Goal: Find specific page/section: Find specific page/section

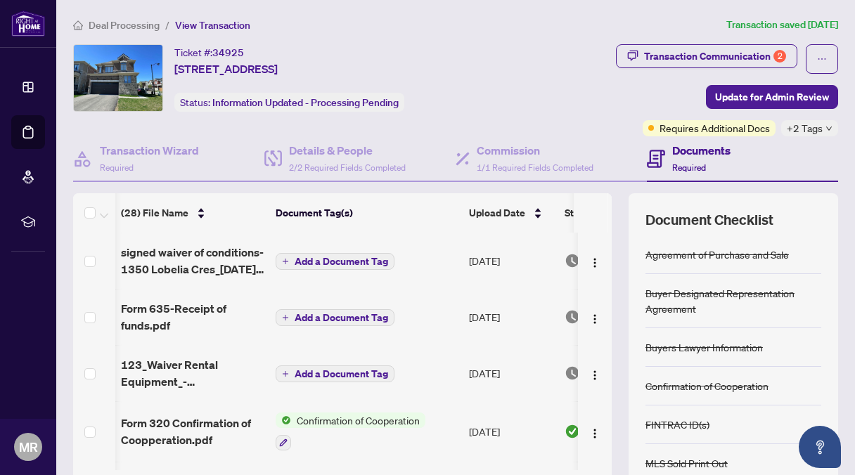
scroll to position [0, 8]
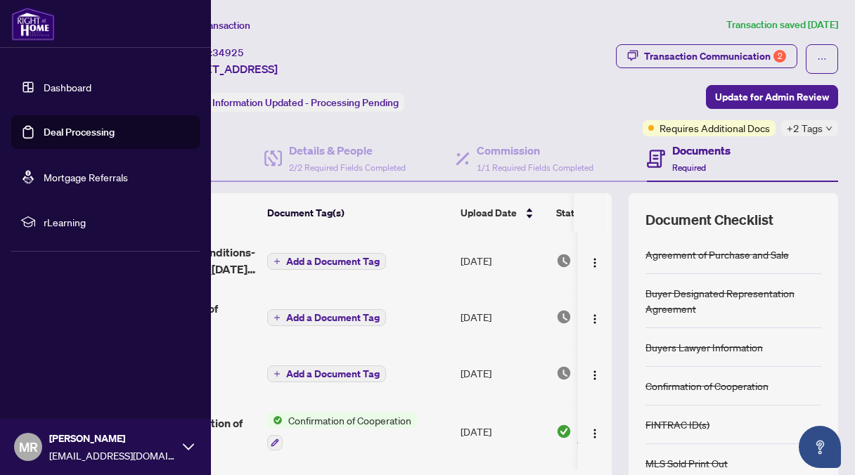
click at [70, 127] on link "Deal Processing" at bounding box center [79, 132] width 71 height 13
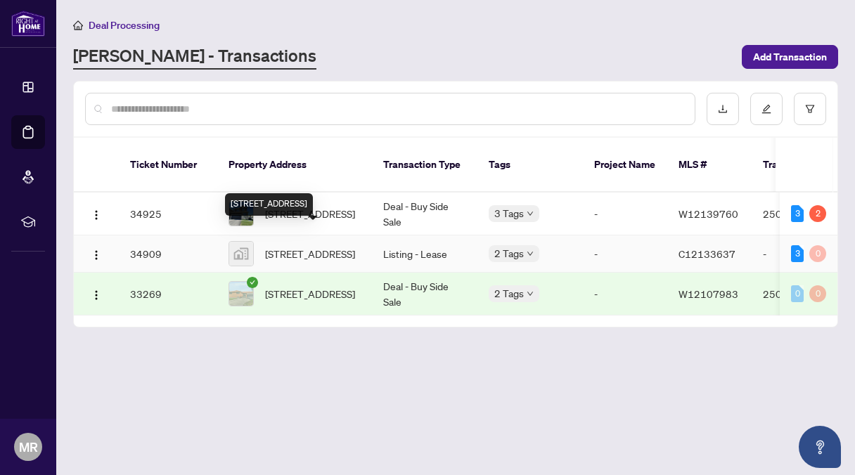
click at [302, 246] on span "[STREET_ADDRESS]" at bounding box center [310, 253] width 90 height 15
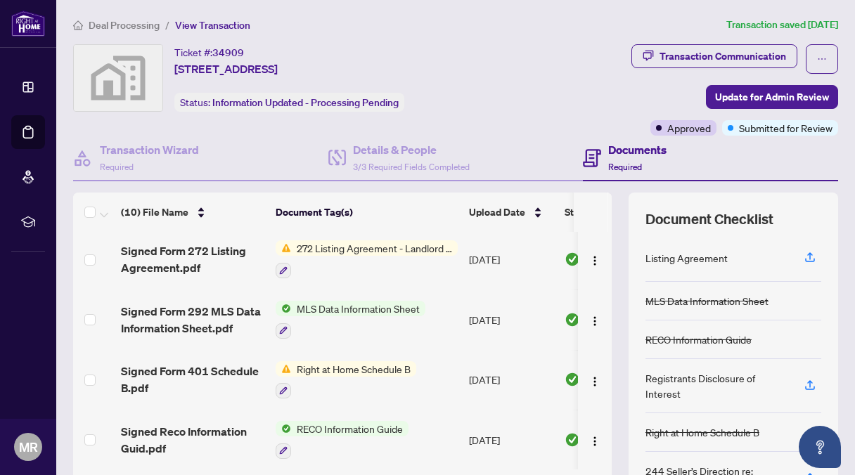
scroll to position [112, 0]
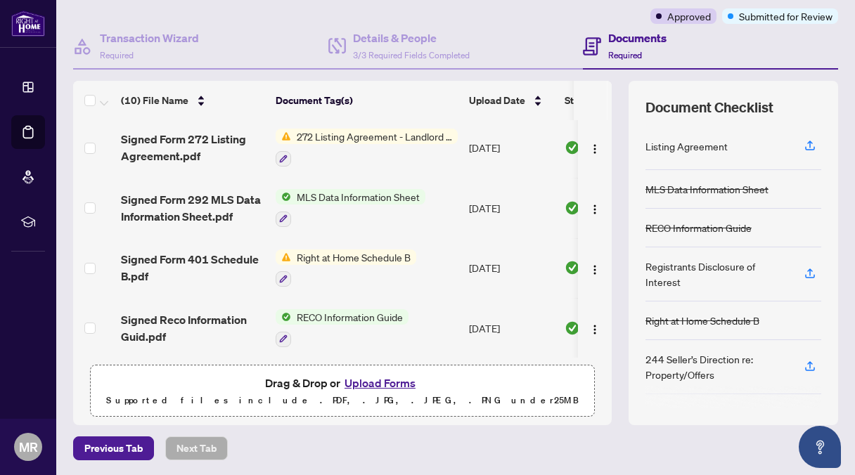
click at [270, 304] on td "RECO Information Guide" at bounding box center [366, 328] width 193 height 60
